Goal: Transaction & Acquisition: Book appointment/travel/reservation

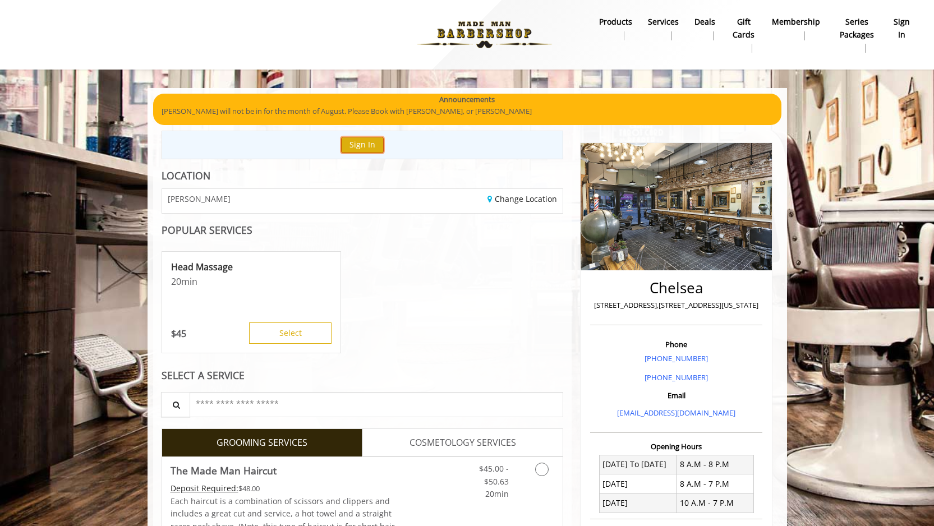
click at [372, 146] on button "Sign In" at bounding box center [362, 145] width 43 height 16
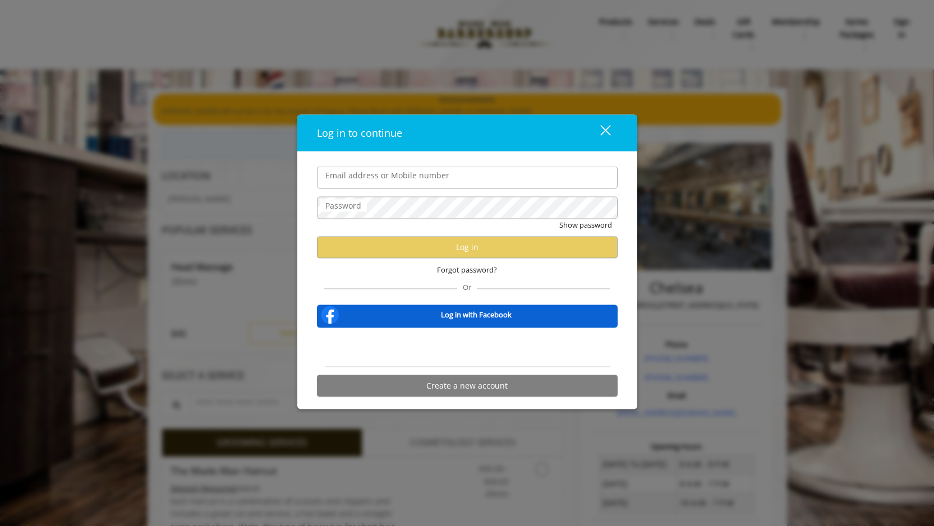
type input "**********"
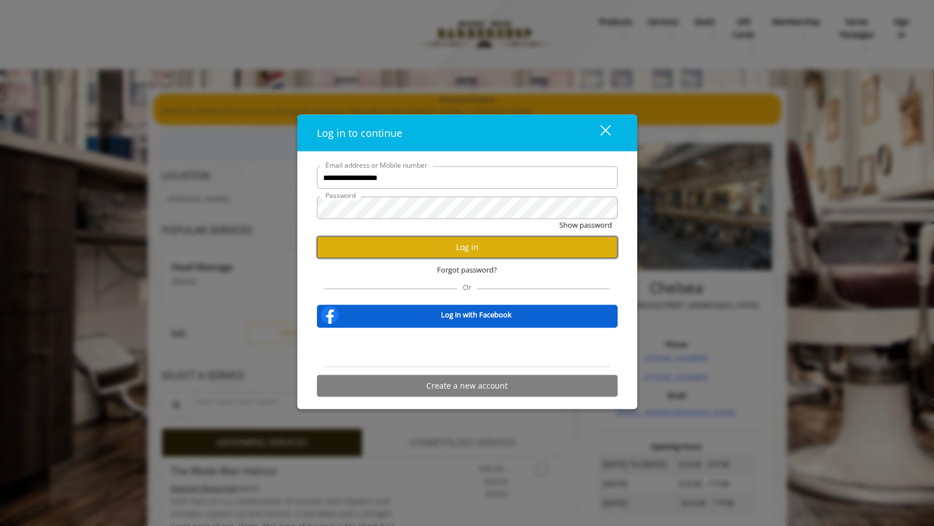
click at [396, 246] on button "Log in" at bounding box center [467, 247] width 301 height 22
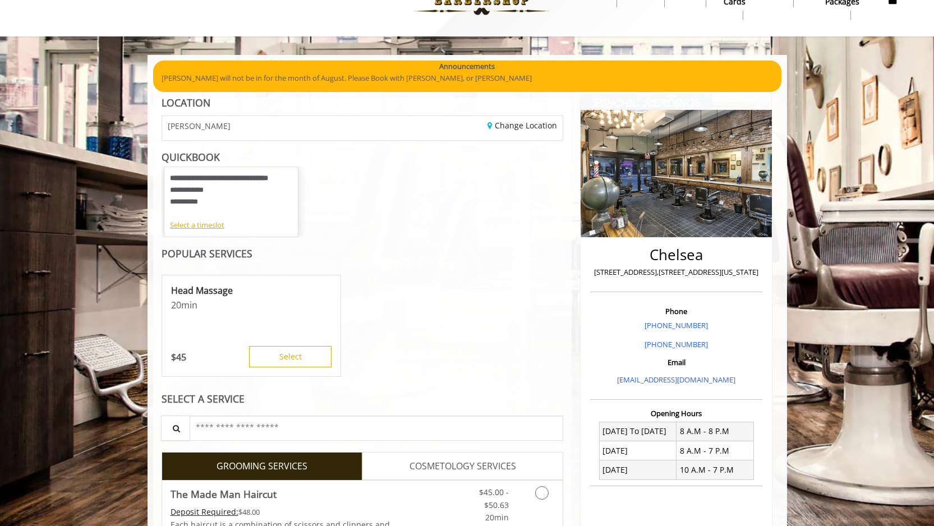
scroll to position [17, 0]
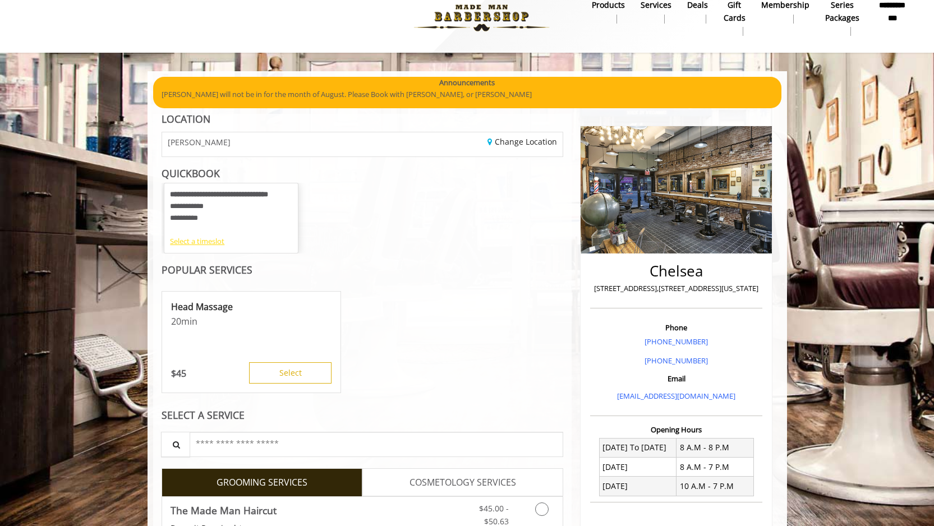
click at [197, 241] on div "Select a timeslot" at bounding box center [231, 242] width 122 height 12
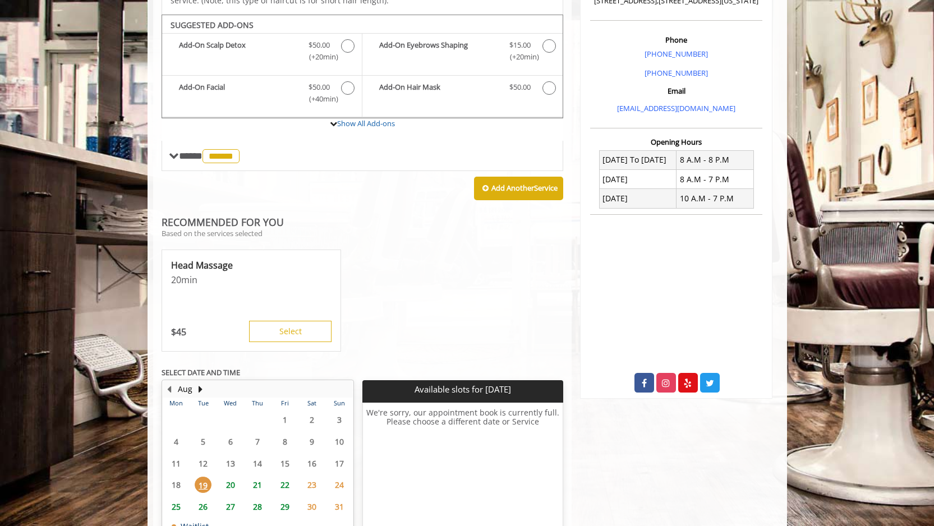
scroll to position [351, 0]
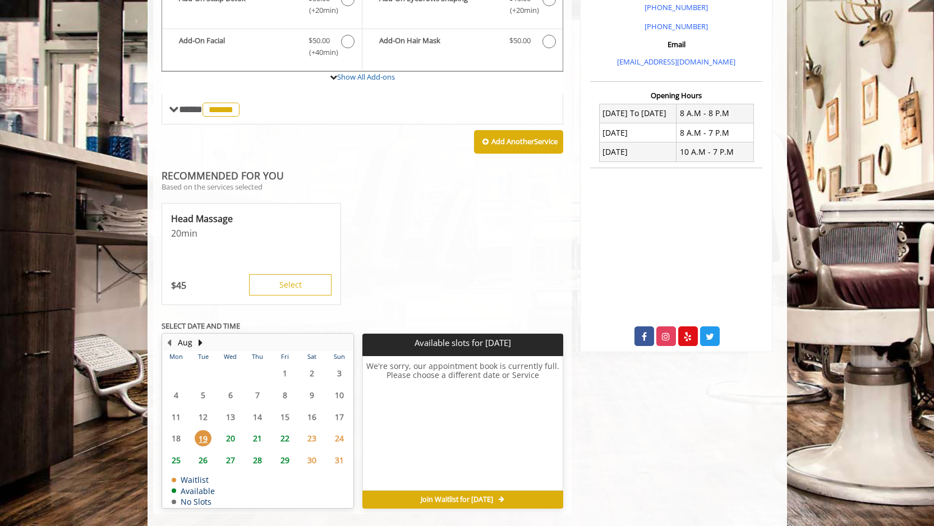
click at [230, 430] on span "20" at bounding box center [230, 438] width 17 height 16
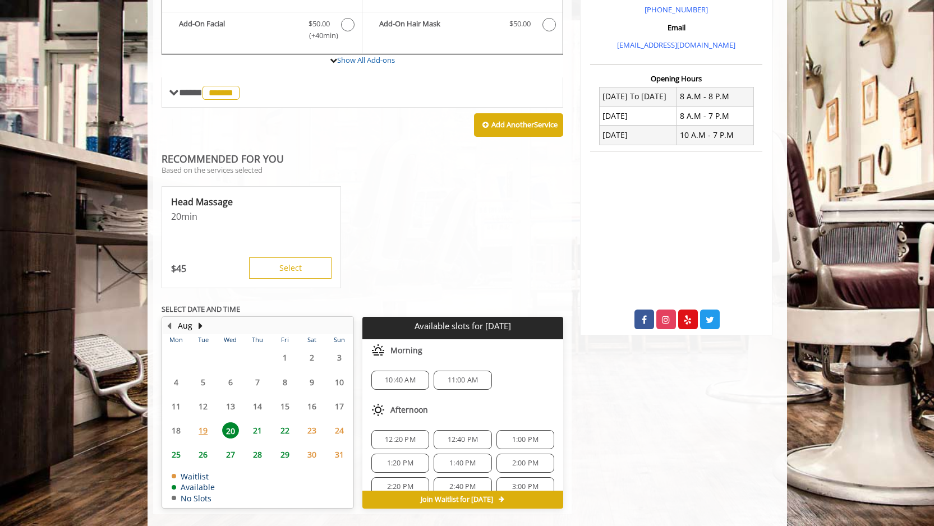
scroll to position [98, 0]
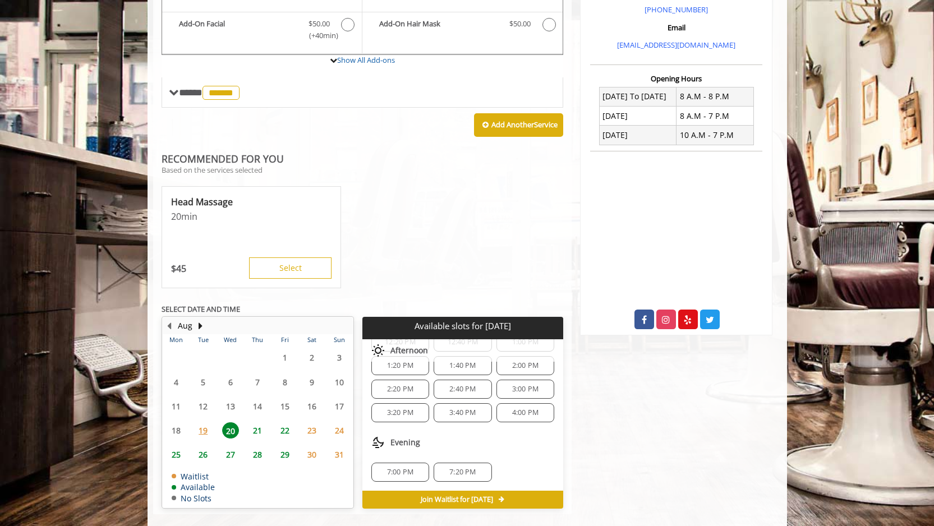
click at [512, 403] on div "4:00 PM" at bounding box center [526, 412] width 58 height 19
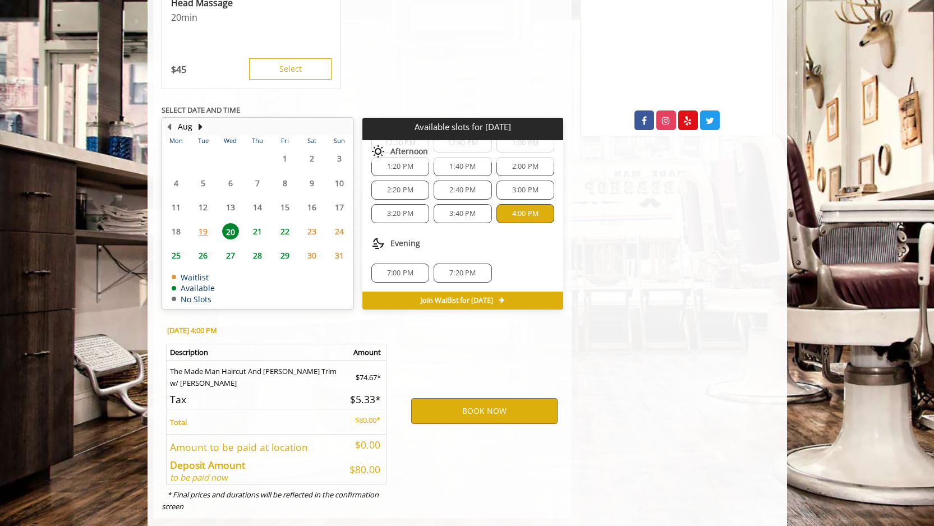
scroll to position [571, 0]
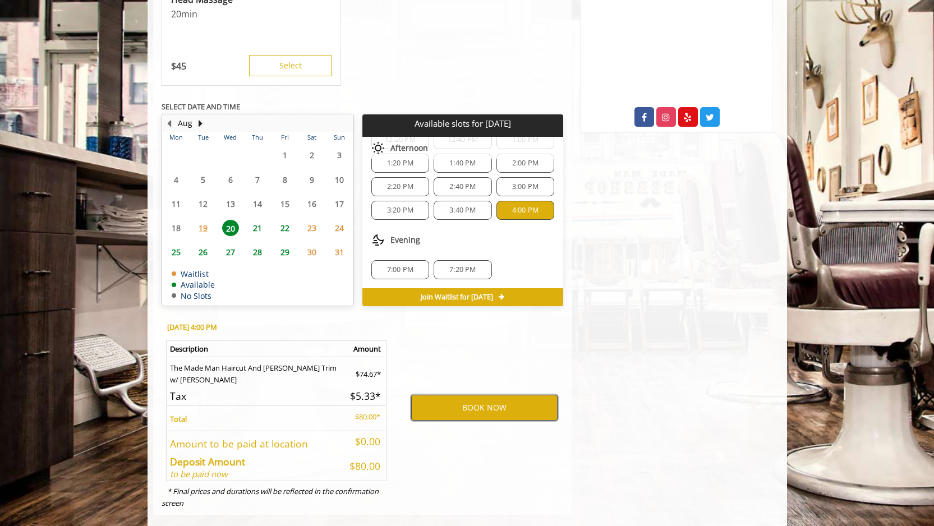
click at [517, 395] on button "BOOK NOW" at bounding box center [484, 408] width 146 height 26
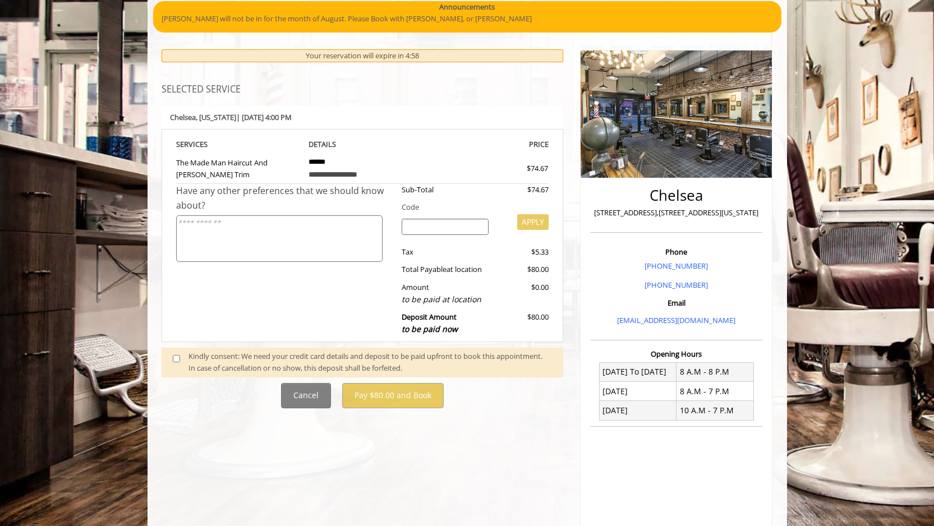
scroll to position [93, 0]
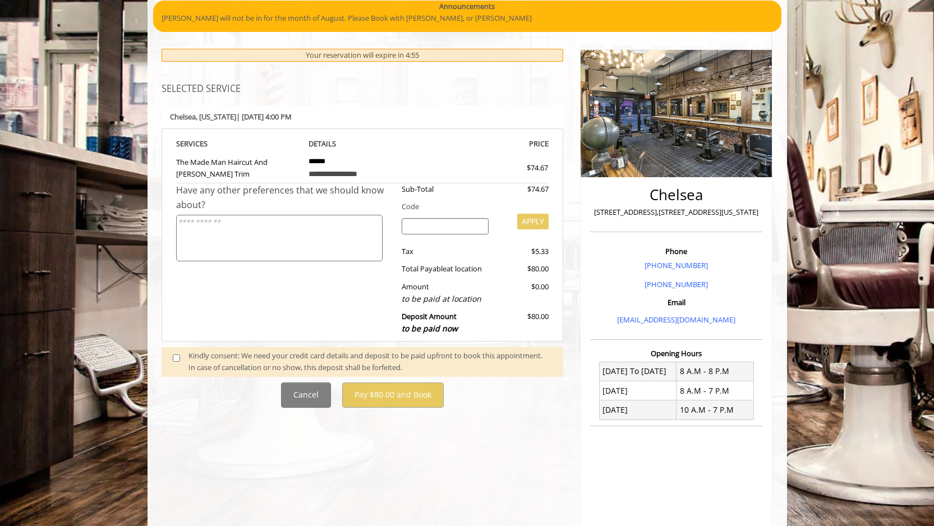
click at [369, 360] on div "Kindly consent: We need your credit card details and deposit to be paid upfront…" at bounding box center [371, 362] width 364 height 24
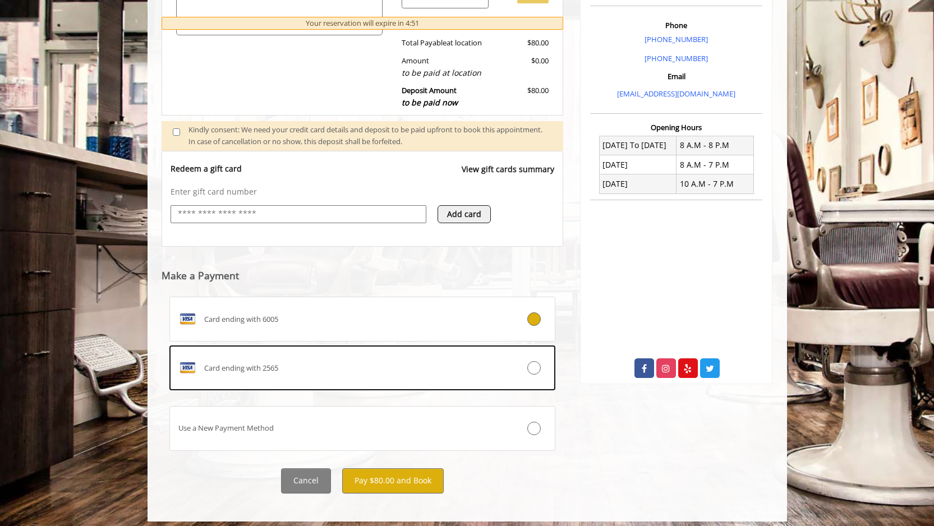
scroll to position [326, 0]
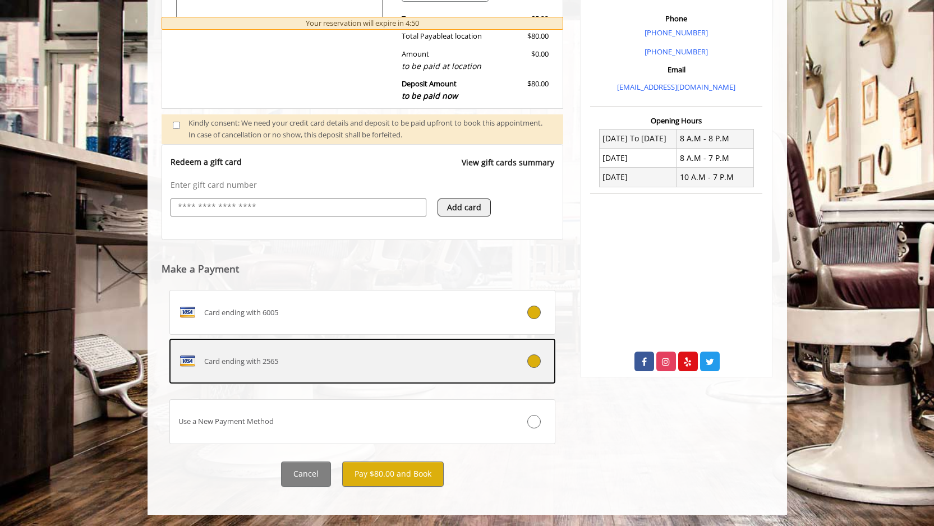
click at [391, 375] on label "Card ending with 2565" at bounding box center [362, 361] width 387 height 45
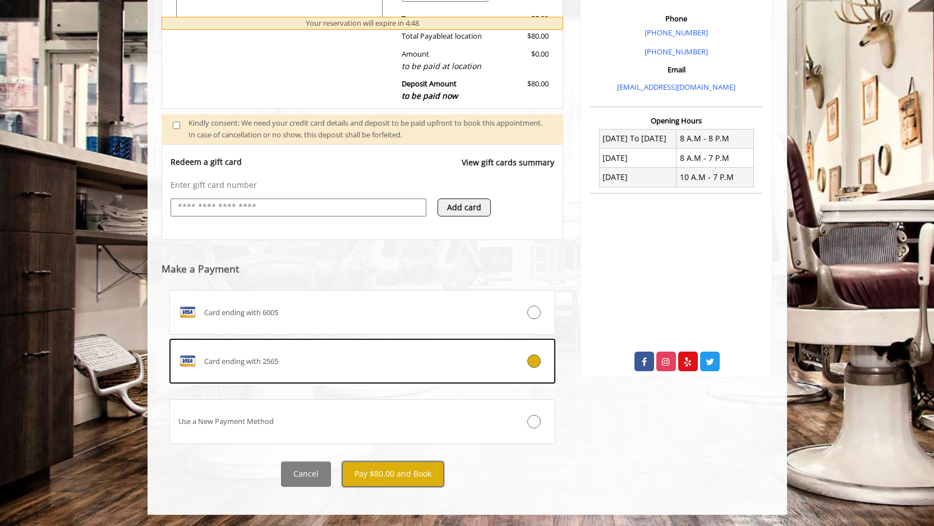
click at [387, 471] on button "Pay $80.00 and Book" at bounding box center [393, 474] width 102 height 25
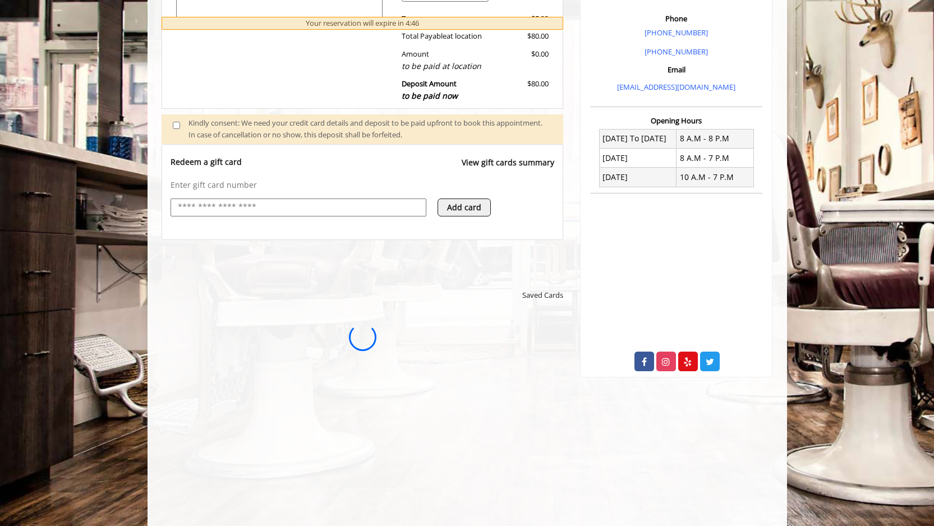
scroll to position [0, 0]
